Goal: Task Accomplishment & Management: Use online tool/utility

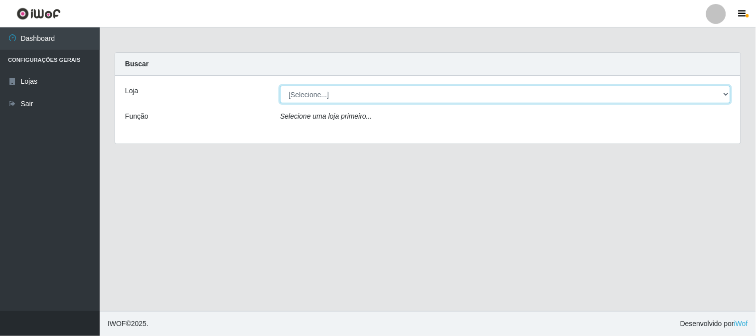
click at [620, 98] on select "[Selecione...] Casatudo BR" at bounding box center [505, 94] width 450 height 17
select select "197"
click at [280, 86] on select "[Selecione...] Casatudo BR" at bounding box center [505, 94] width 450 height 17
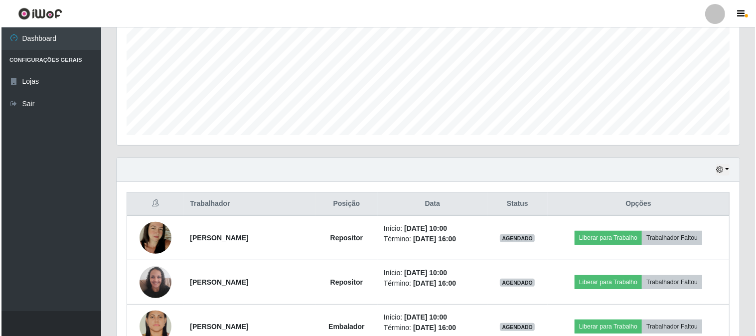
scroll to position [276, 0]
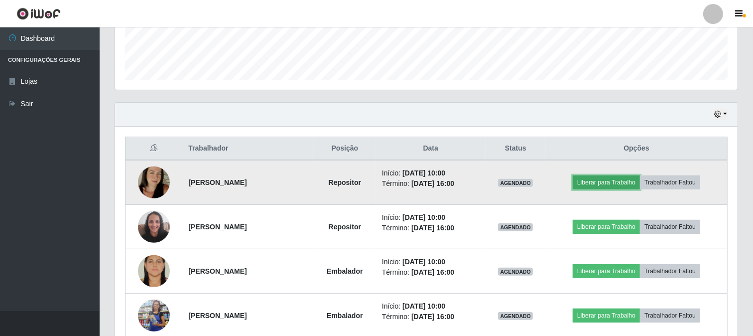
click at [598, 181] on button "Liberar para Trabalho" at bounding box center [606, 182] width 67 height 14
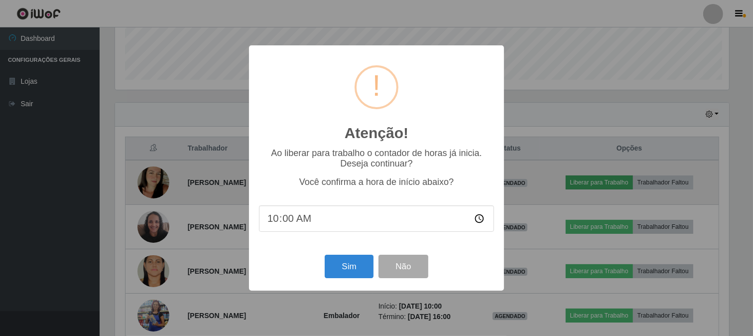
scroll to position [206, 616]
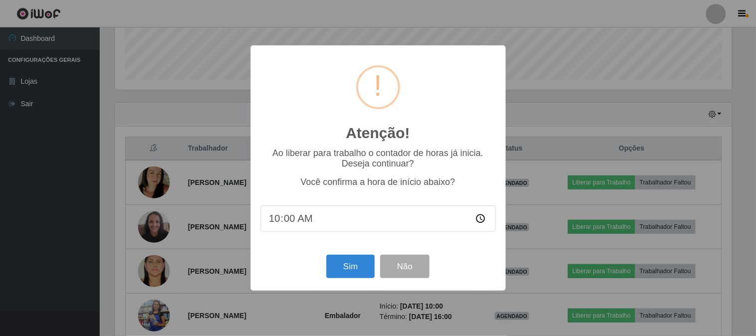
click at [325, 266] on div "Sim Não" at bounding box center [378, 266] width 235 height 28
click at [331, 269] on button "Sim" at bounding box center [350, 266] width 48 height 23
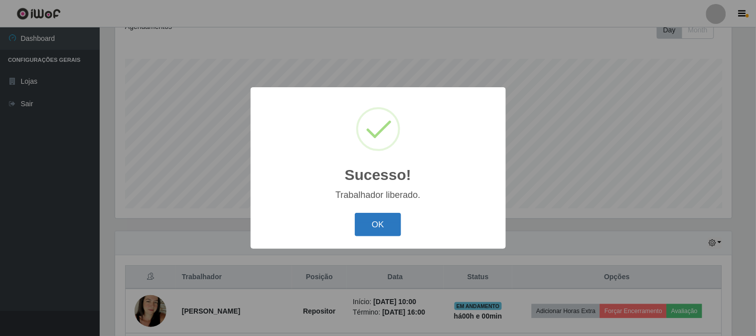
click at [390, 214] on button "OK" at bounding box center [378, 224] width 46 height 23
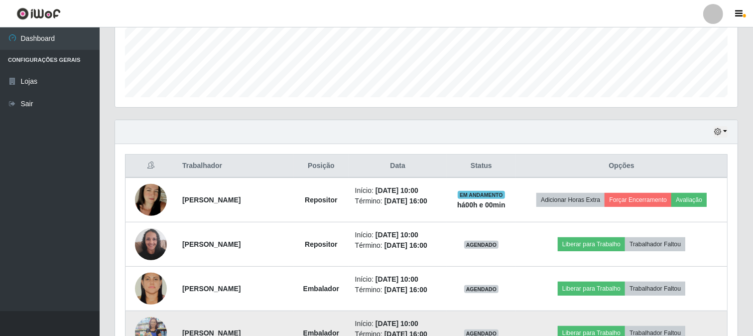
scroll to position [314, 0]
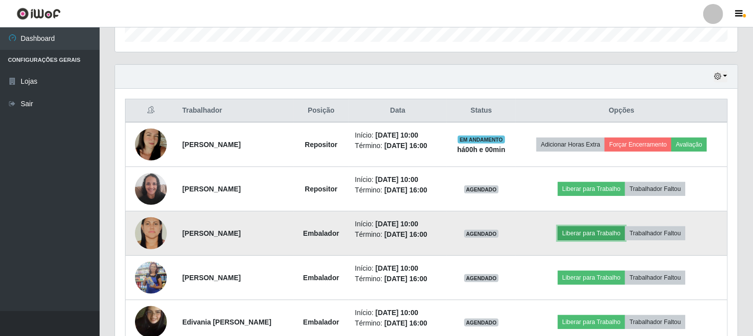
click at [600, 232] on button "Liberar para Trabalho" at bounding box center [591, 233] width 67 height 14
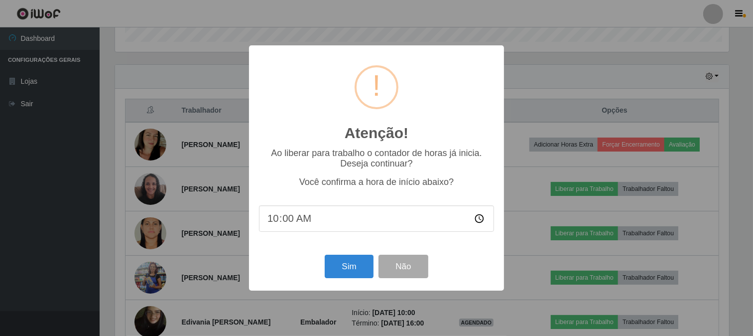
scroll to position [206, 616]
click at [361, 265] on button "Sim" at bounding box center [350, 266] width 48 height 23
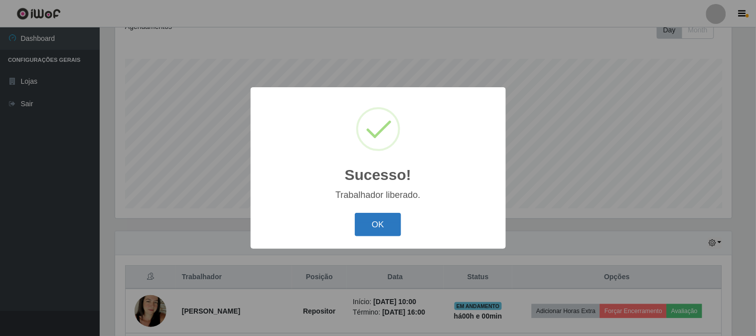
click at [381, 226] on button "OK" at bounding box center [378, 224] width 46 height 23
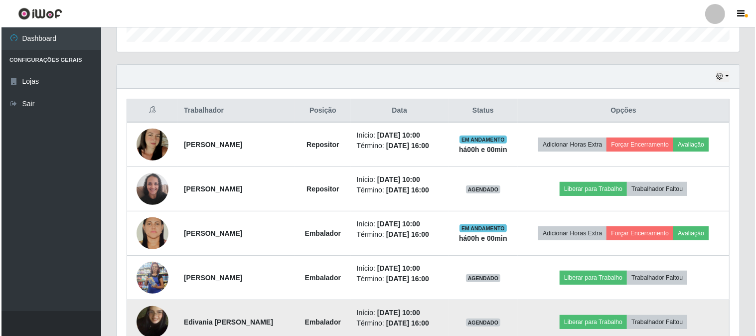
scroll to position [370, 0]
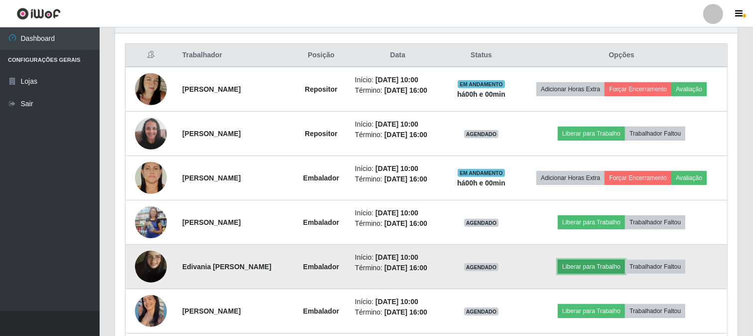
click at [605, 267] on button "Liberar para Trabalho" at bounding box center [591, 267] width 67 height 14
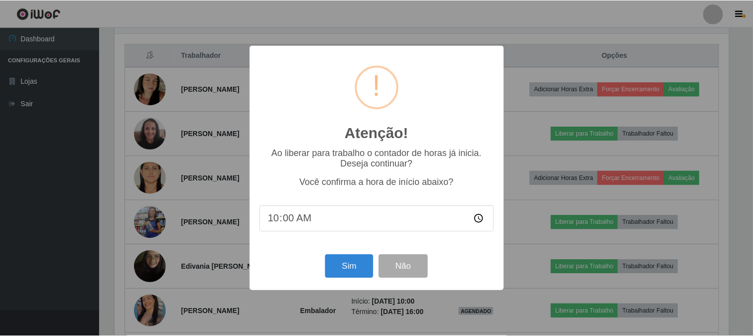
scroll to position [206, 616]
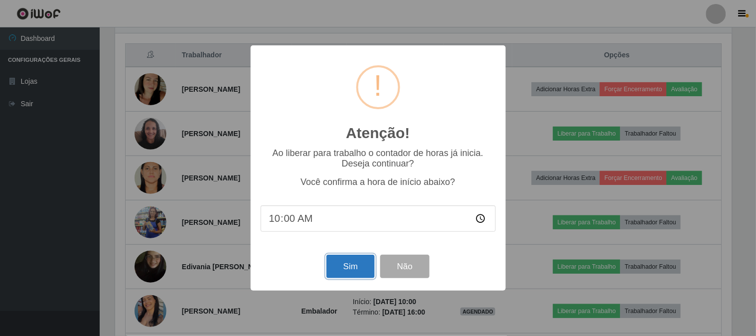
click at [349, 265] on button "Sim" at bounding box center [350, 266] width 48 height 23
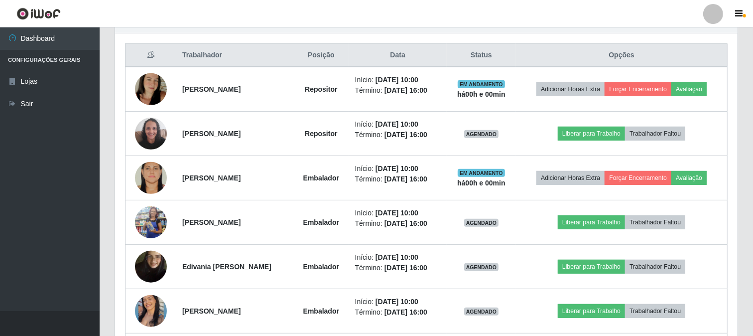
scroll to position [0, 0]
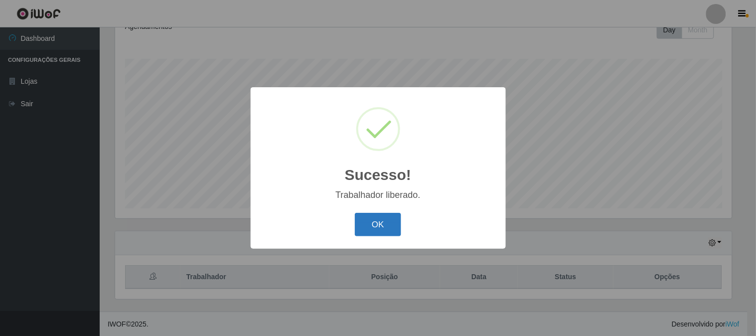
click at [375, 227] on button "OK" at bounding box center [378, 224] width 46 height 23
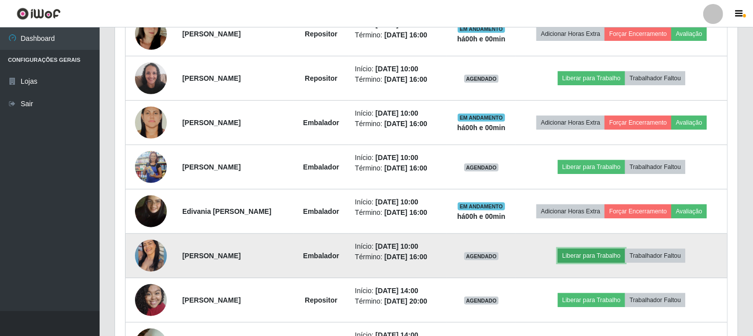
click at [584, 256] on button "Liberar para Trabalho" at bounding box center [591, 256] width 67 height 14
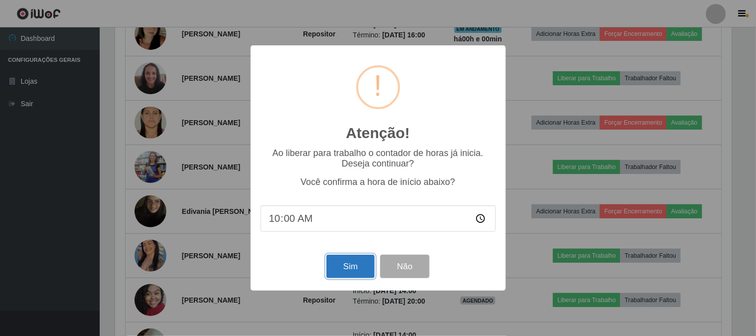
click at [342, 263] on button "Sim" at bounding box center [350, 266] width 48 height 23
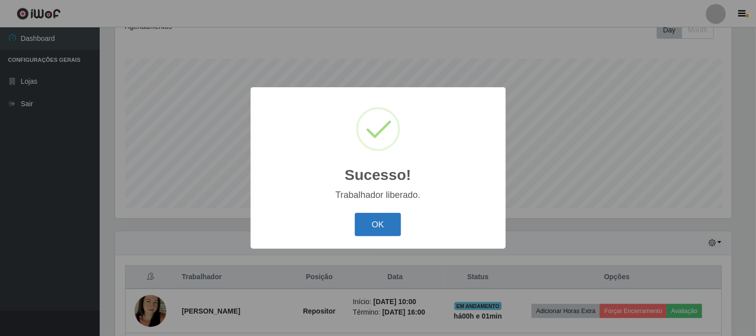
click at [357, 228] on button "OK" at bounding box center [378, 224] width 46 height 23
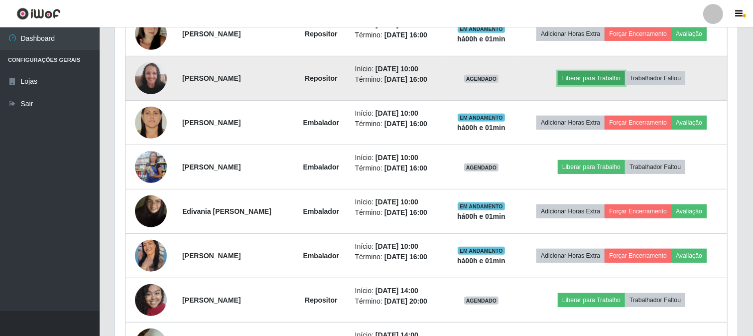
click at [580, 80] on button "Liberar para Trabalho" at bounding box center [591, 78] width 67 height 14
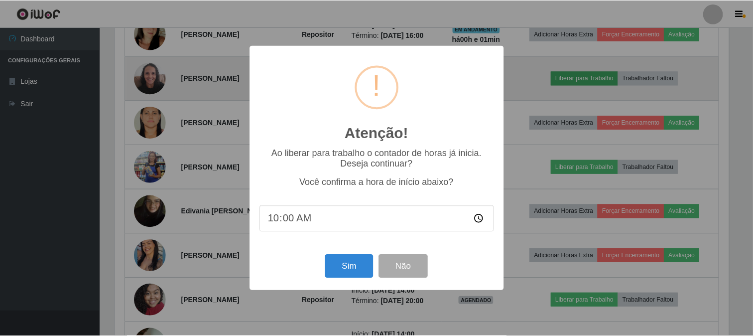
scroll to position [206, 616]
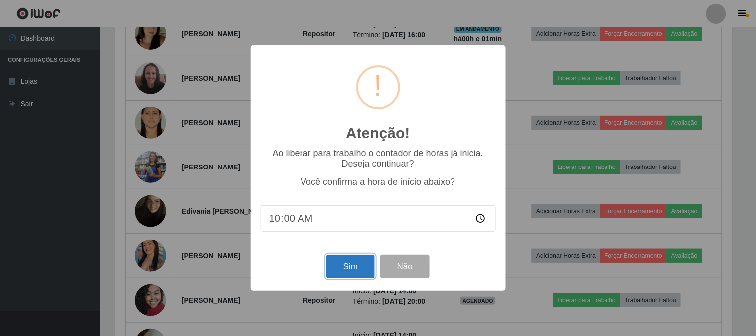
click at [359, 274] on button "Sim" at bounding box center [350, 266] width 48 height 23
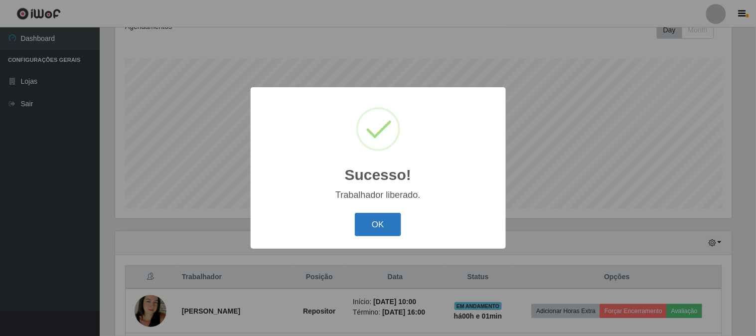
click at [377, 228] on button "OK" at bounding box center [378, 224] width 46 height 23
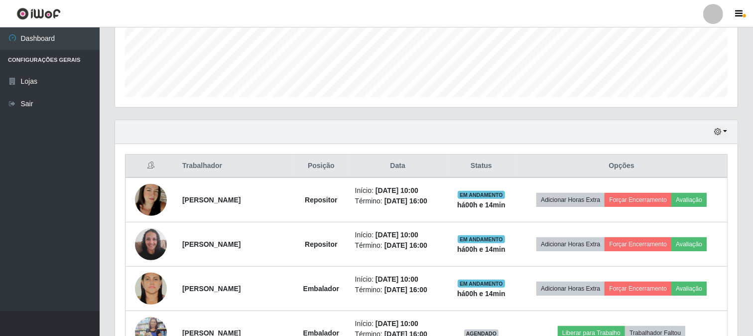
scroll to position [370, 0]
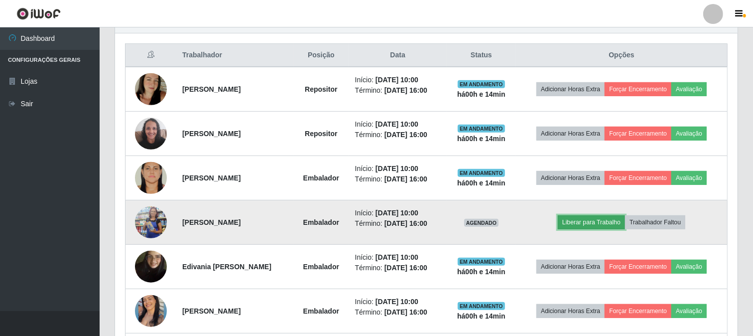
click at [598, 221] on button "Liberar para Trabalho" at bounding box center [591, 222] width 67 height 14
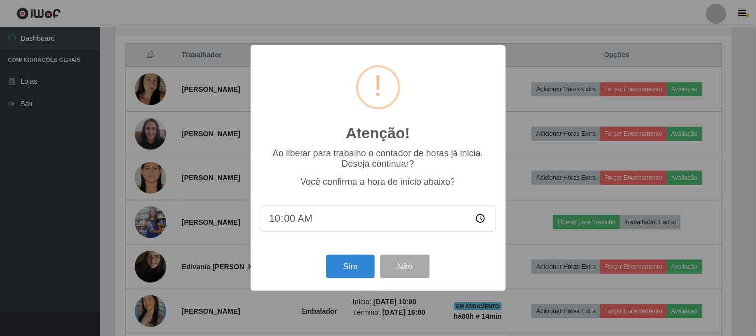
click at [294, 217] on input "10:00" at bounding box center [378, 218] width 235 height 26
type input "10:14"
click at [341, 272] on button "Sim" at bounding box center [350, 266] width 48 height 23
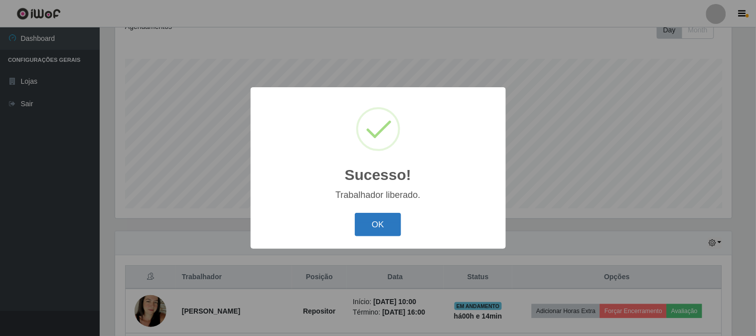
click at [373, 224] on button "OK" at bounding box center [378, 224] width 46 height 23
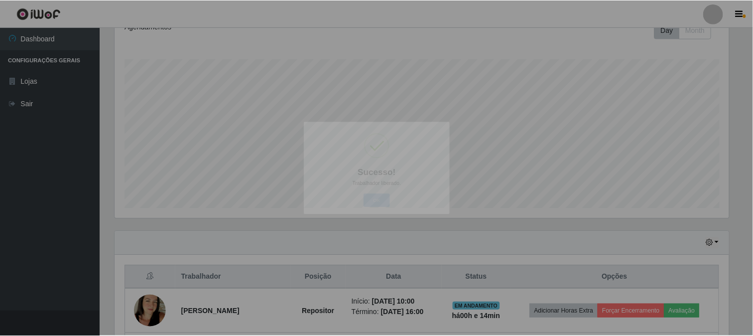
scroll to position [206, 623]
